Goal: Navigation & Orientation: Find specific page/section

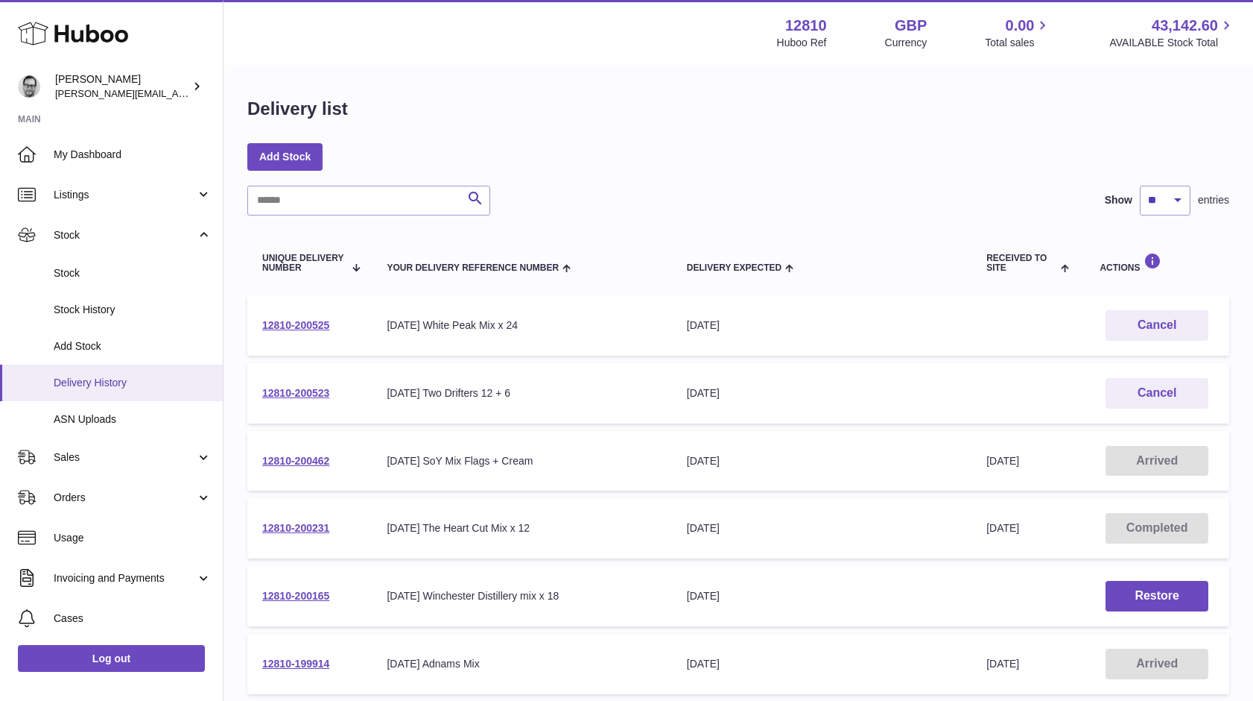
click at [104, 376] on span "Delivery History" at bounding box center [133, 383] width 158 height 14
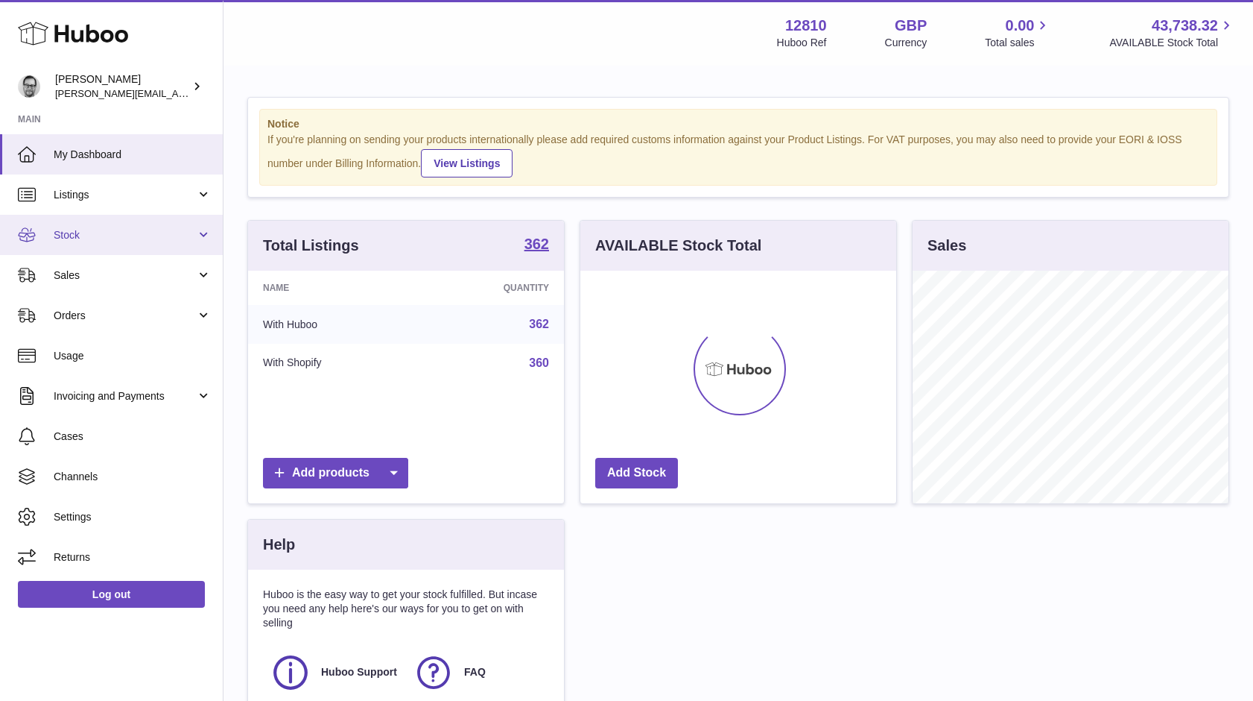
scroll to position [233, 316]
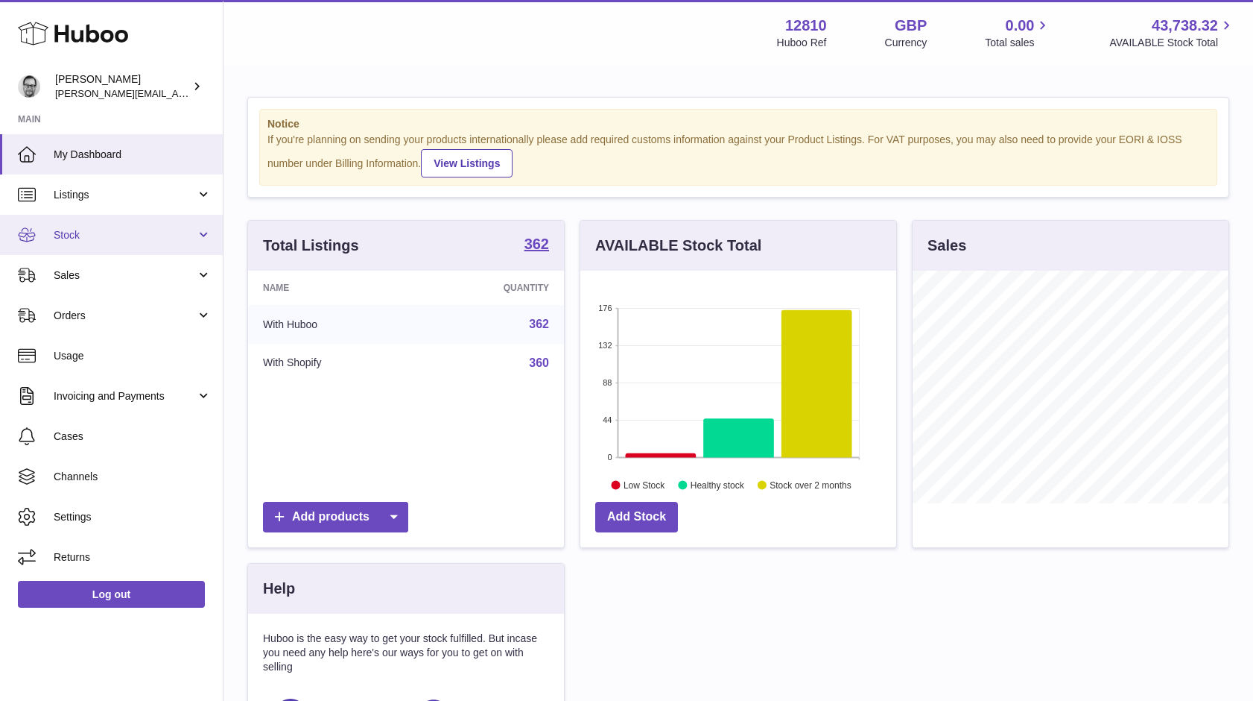
click at [95, 239] on span "Stock" at bounding box center [125, 235] width 142 height 14
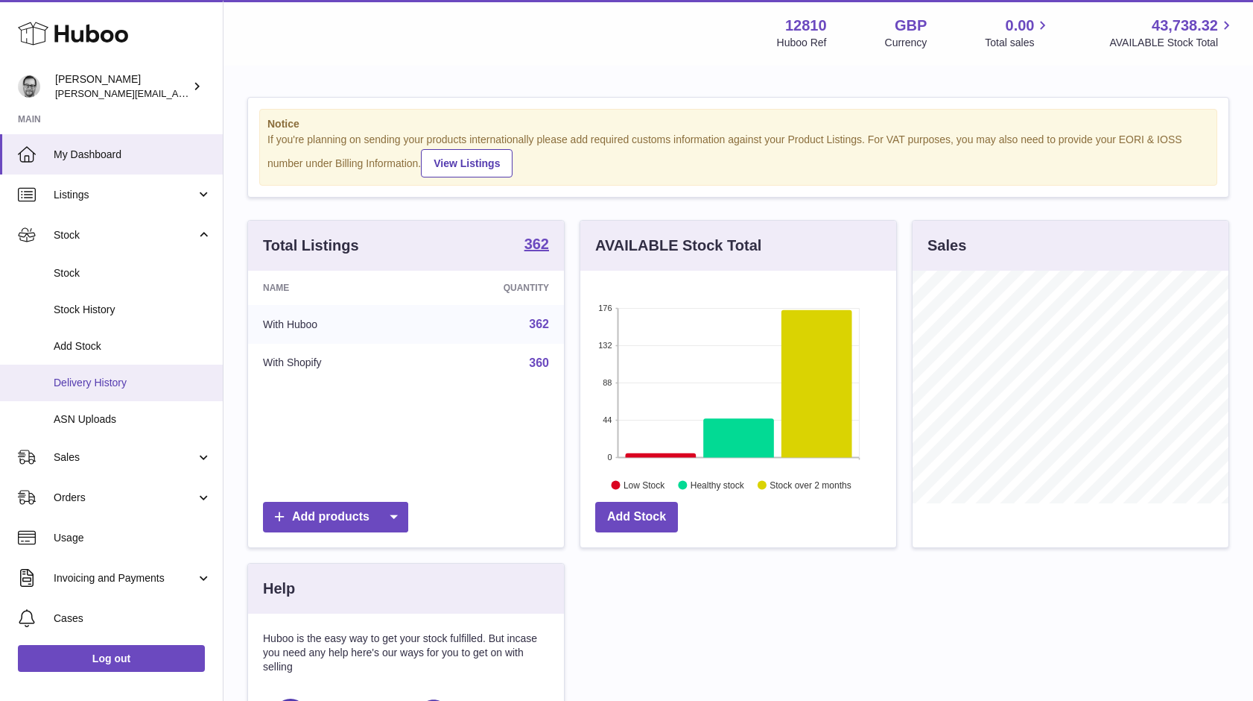
click at [92, 390] on link "Delivery History" at bounding box center [111, 382] width 223 height 37
